Goal: Task Accomplishment & Management: Complete application form

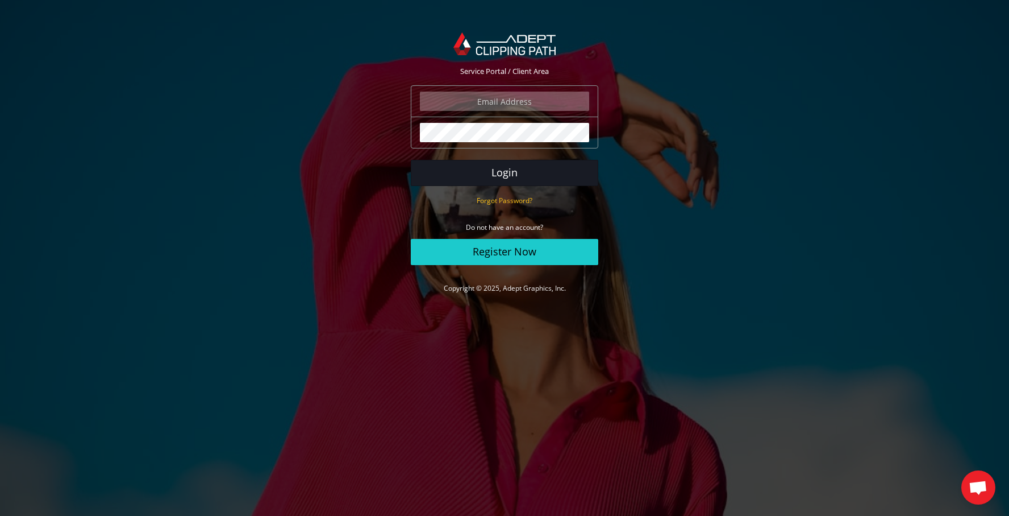
type input "aya@aya.co.il"
click at [517, 168] on button "Login" at bounding box center [505, 173] width 188 height 26
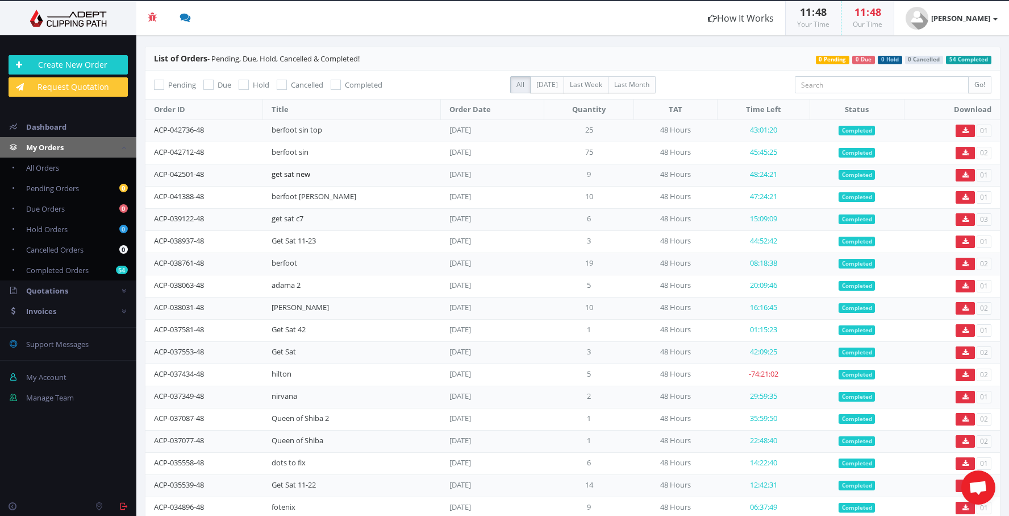
click at [310, 173] on link "get sat new" at bounding box center [291, 174] width 39 height 10
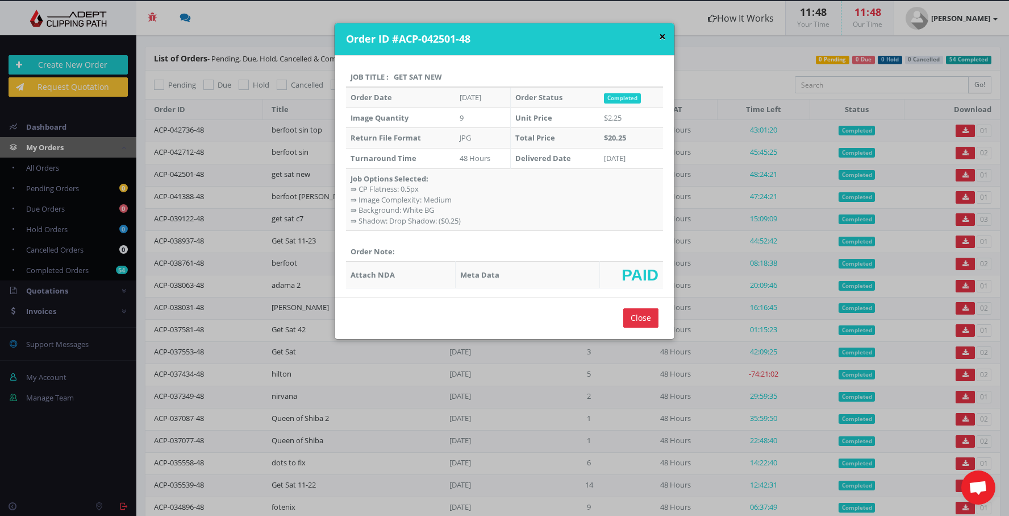
click at [659, 36] on button "×" at bounding box center [662, 37] width 7 height 12
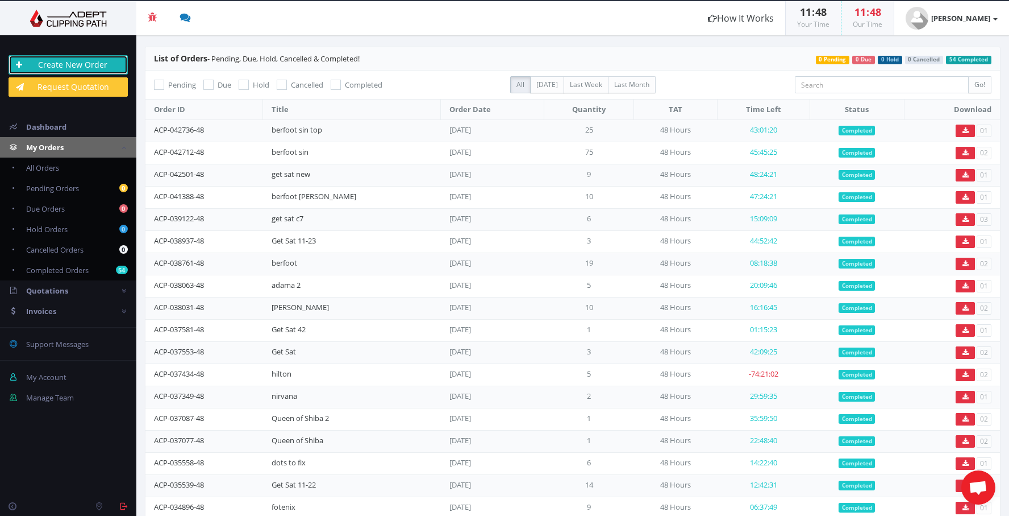
click at [75, 64] on link "Create New Order" at bounding box center [68, 64] width 119 height 19
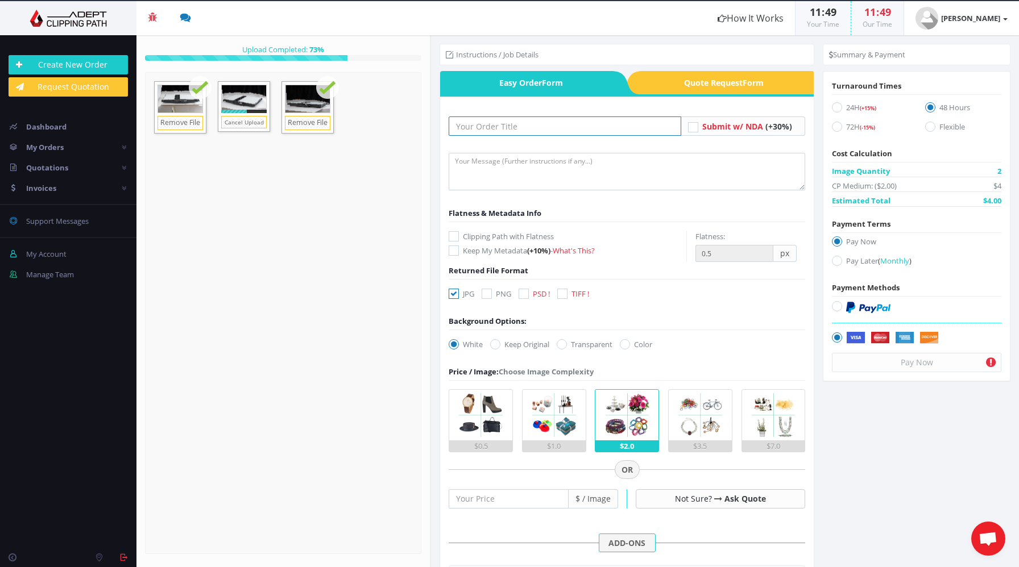
click at [487, 127] on input "text" at bounding box center [564, 126] width 232 height 19
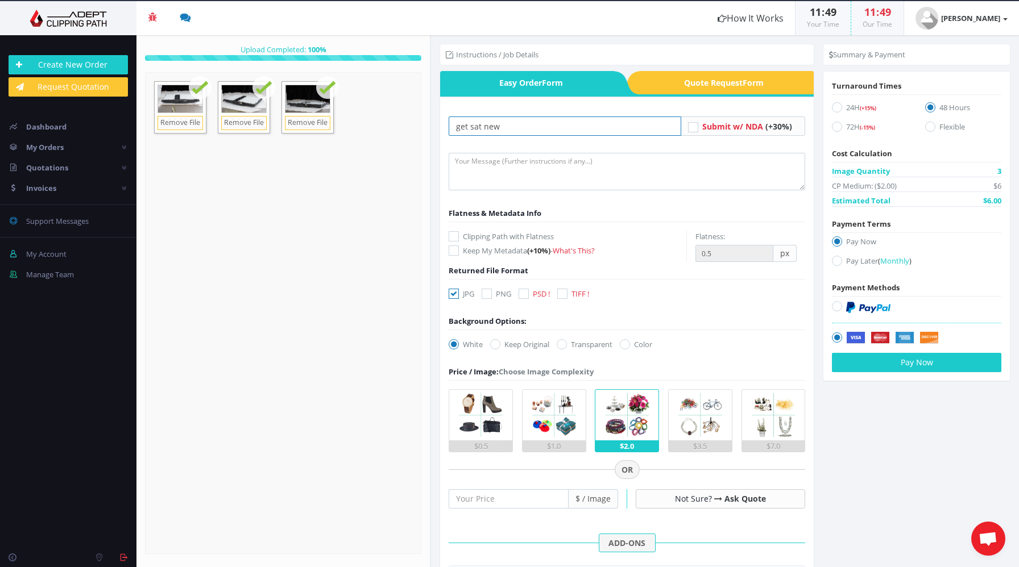
drag, startPoint x: 482, startPoint y: 127, endPoint x: 536, endPoint y: 129, distance: 54.0
click at [536, 129] on input "get sat new" at bounding box center [564, 126] width 232 height 19
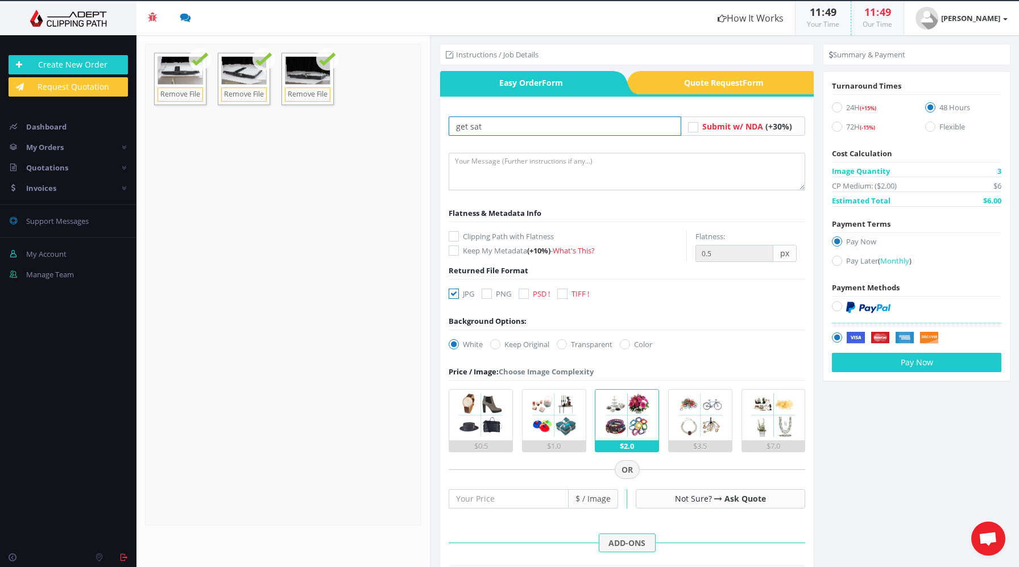
type input "get sat"
click at [475, 173] on textarea at bounding box center [626, 172] width 356 height 38
click at [451, 232] on icon at bounding box center [453, 236] width 10 height 10
click at [451, 233] on input "Clipping Path with Flatness" at bounding box center [454, 236] width 7 height 7
checkbox input "true"
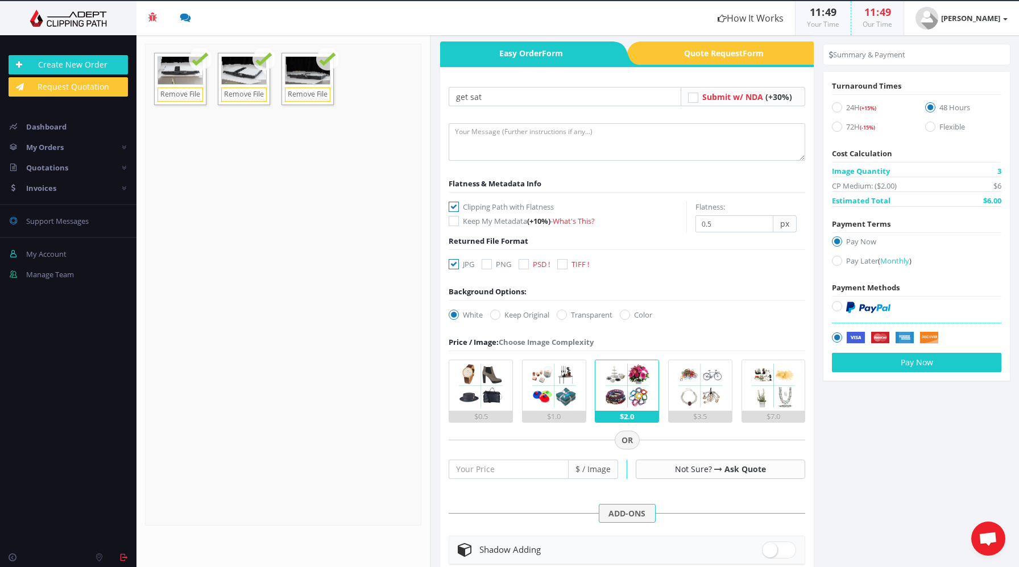
scroll to position [38, 0]
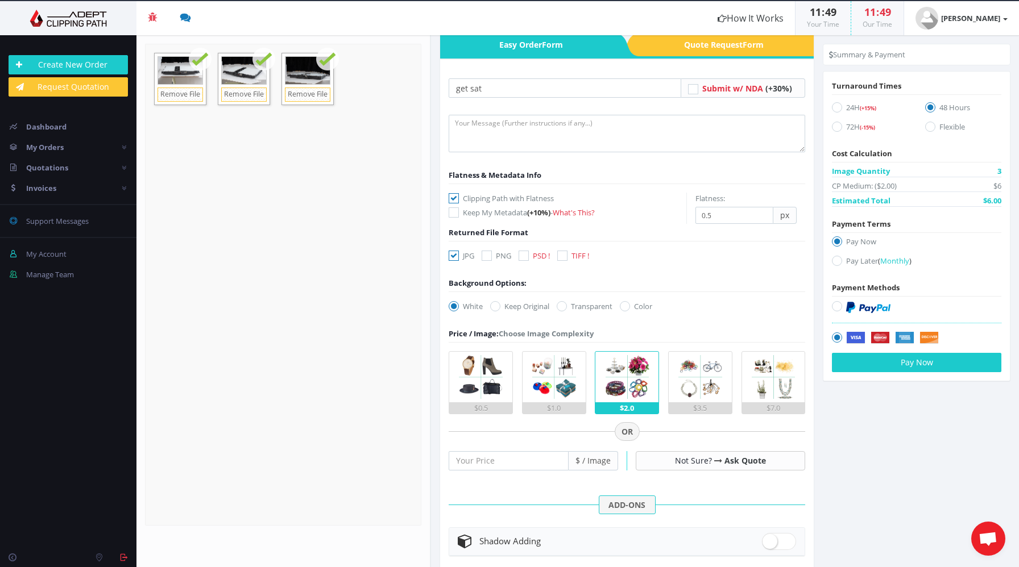
click at [486, 257] on icon at bounding box center [486, 256] width 10 height 10
click at [486, 257] on input "PNG" at bounding box center [487, 255] width 7 height 7
checkbox input "true"
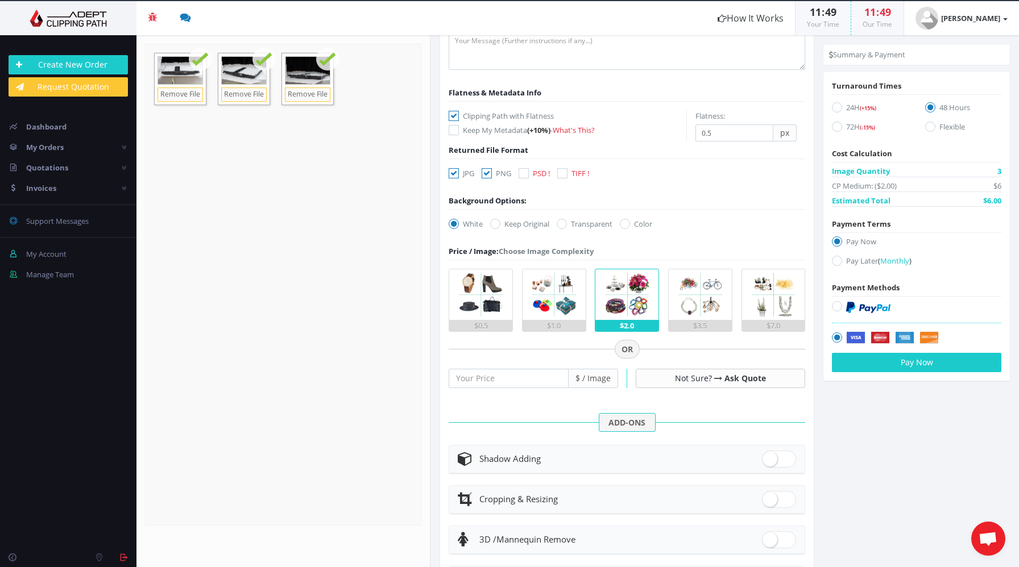
scroll to position [123, 0]
click at [475, 308] on img at bounding box center [480, 292] width 51 height 51
click at [0, 0] on input "$0.5" at bounding box center [0, 0] width 0 height 0
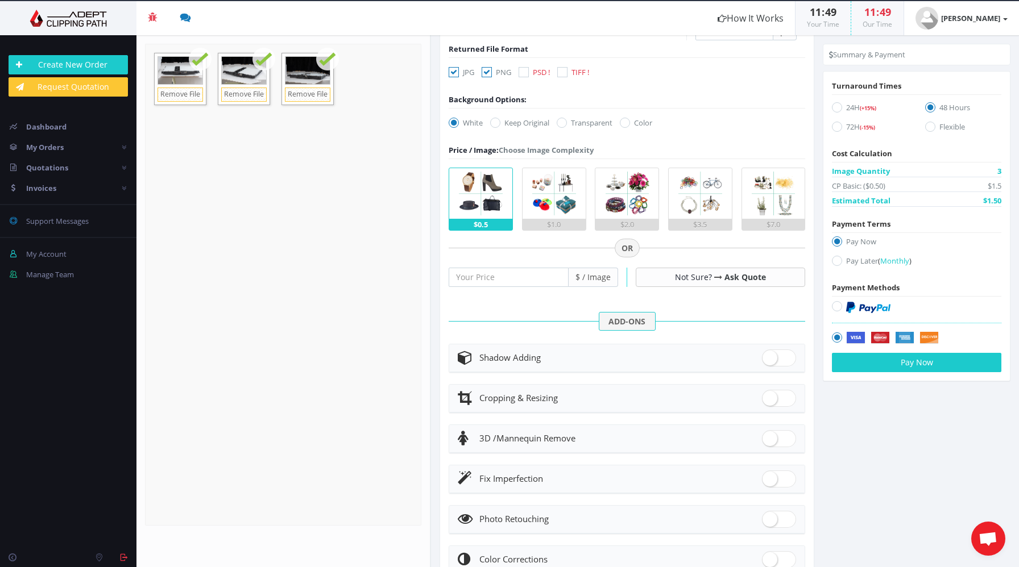
scroll to position [239, 0]
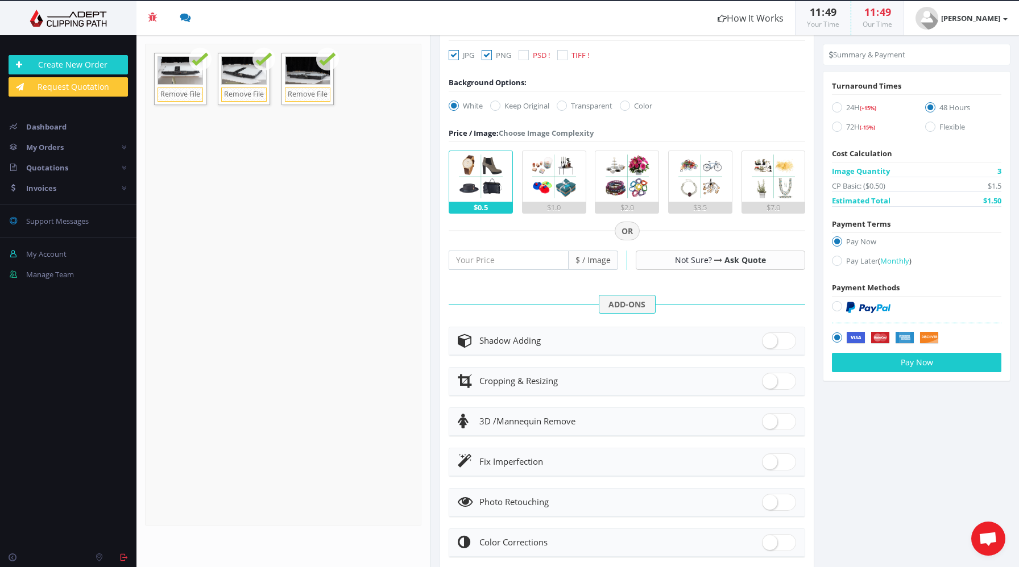
click at [770, 343] on span at bounding box center [779, 341] width 34 height 17
click at [769, 342] on input "checkbox" at bounding box center [765, 338] width 7 height 7
checkbox input "true"
radio input "true"
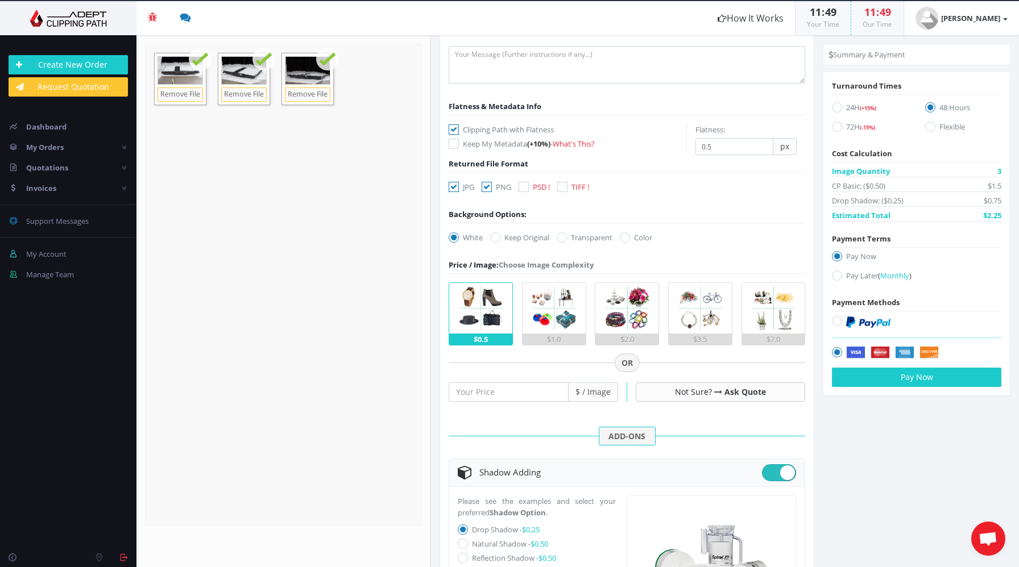
scroll to position [109, 0]
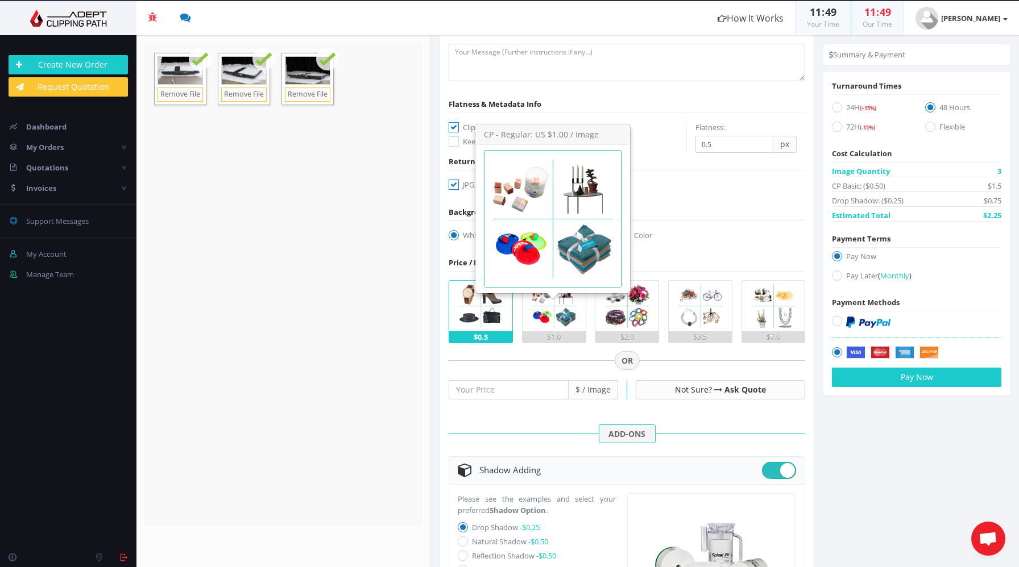
click at [546, 309] on img at bounding box center [554, 306] width 51 height 51
click at [0, 0] on input "$1.0" at bounding box center [0, 0] width 0 height 0
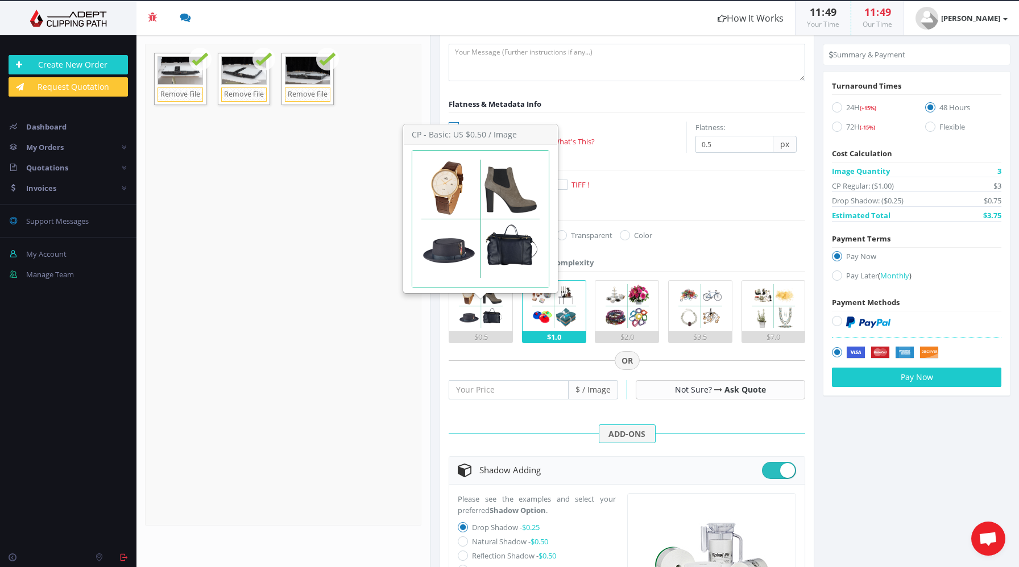
click at [474, 313] on img at bounding box center [480, 306] width 51 height 51
click at [0, 0] on input "$0.5" at bounding box center [0, 0] width 0 height 0
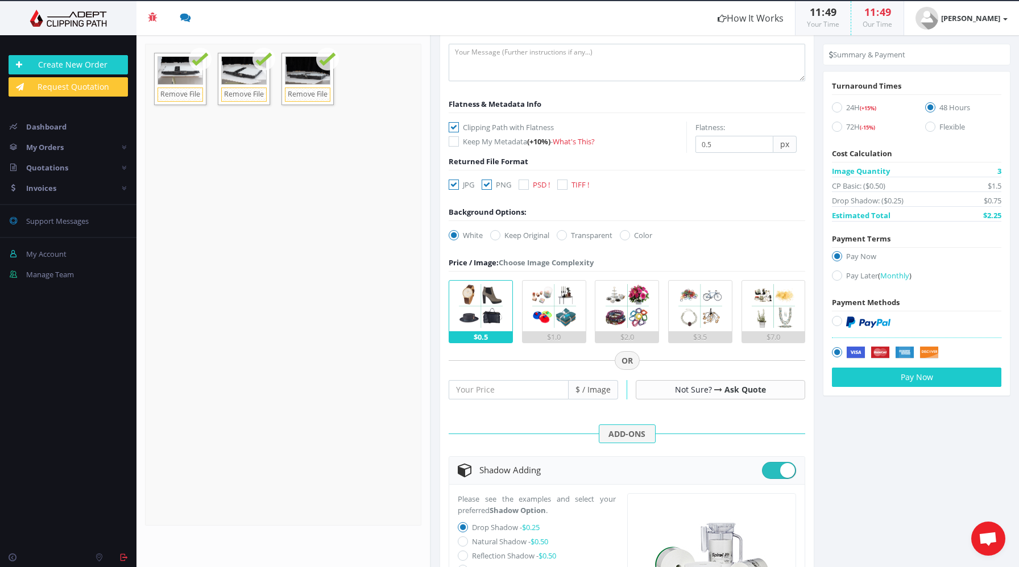
click at [835, 276] on icon at bounding box center [837, 276] width 10 height 10
click at [835, 276] on input "Pay Later ( Monthly )" at bounding box center [837, 275] width 7 height 7
radio input "true"
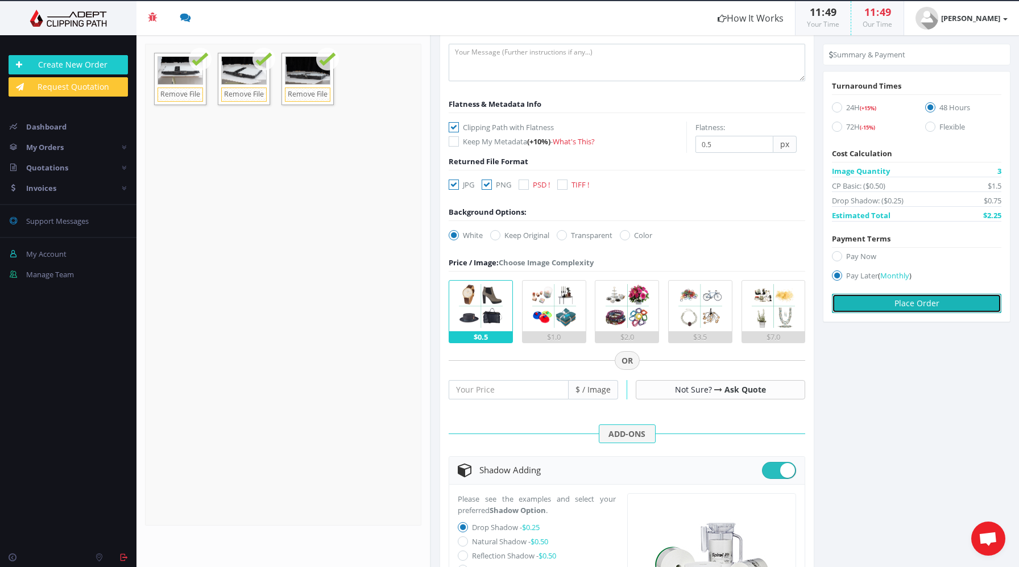
click at [924, 306] on button "Place Order" at bounding box center [916, 303] width 169 height 19
